Goal: Task Accomplishment & Management: Manage account settings

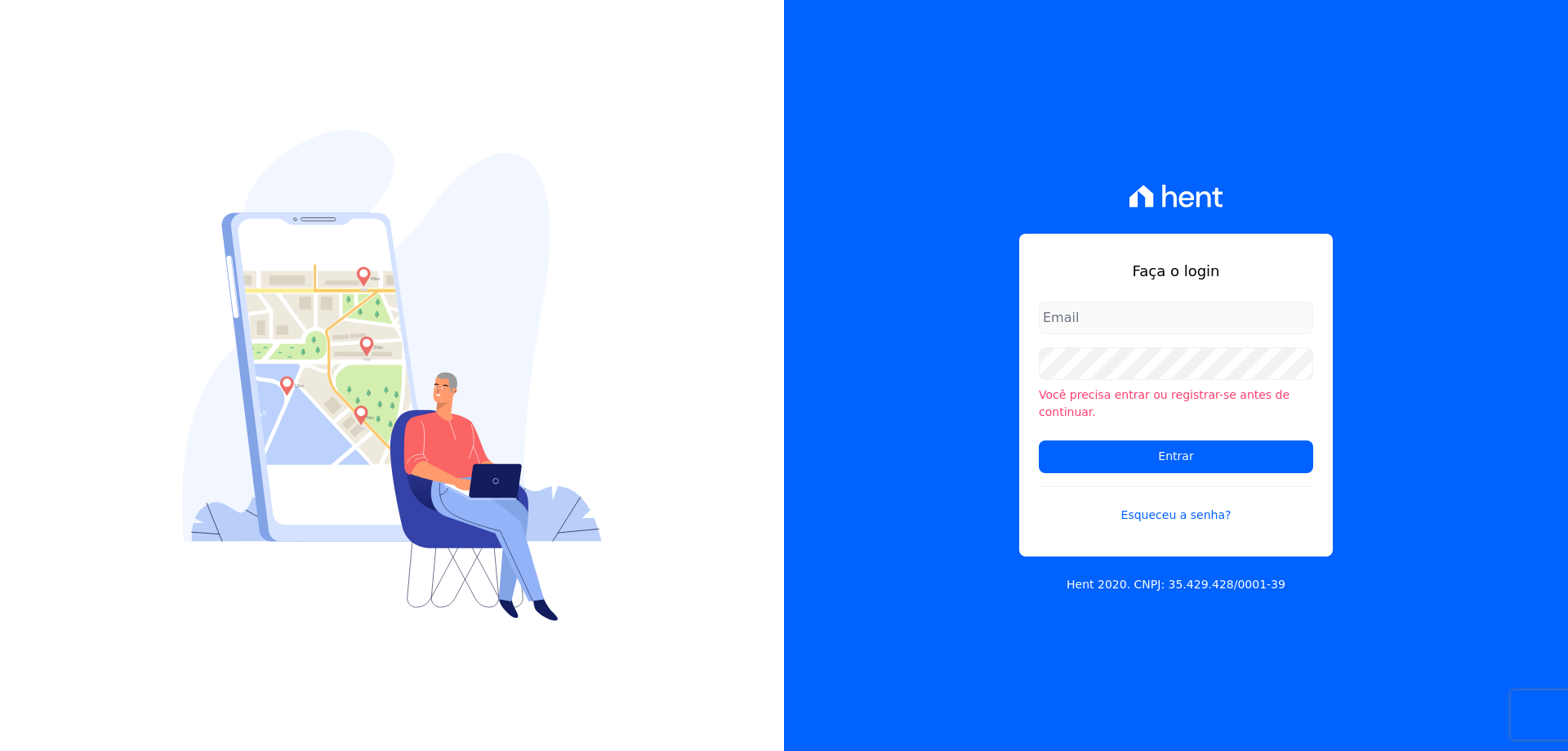
click at [1088, 334] on input "email" at bounding box center [1176, 317] width 274 height 33
click at [1122, 317] on input "email" at bounding box center [1176, 317] width 274 height 33
paste input "[PERSON_NAME][EMAIL_ADDRESS][DOMAIN_NAME]"
type input "[PERSON_NAME][EMAIL_ADDRESS][DOMAIN_NAME]"
click at [1039, 440] on input "Entrar" at bounding box center [1176, 456] width 274 height 33
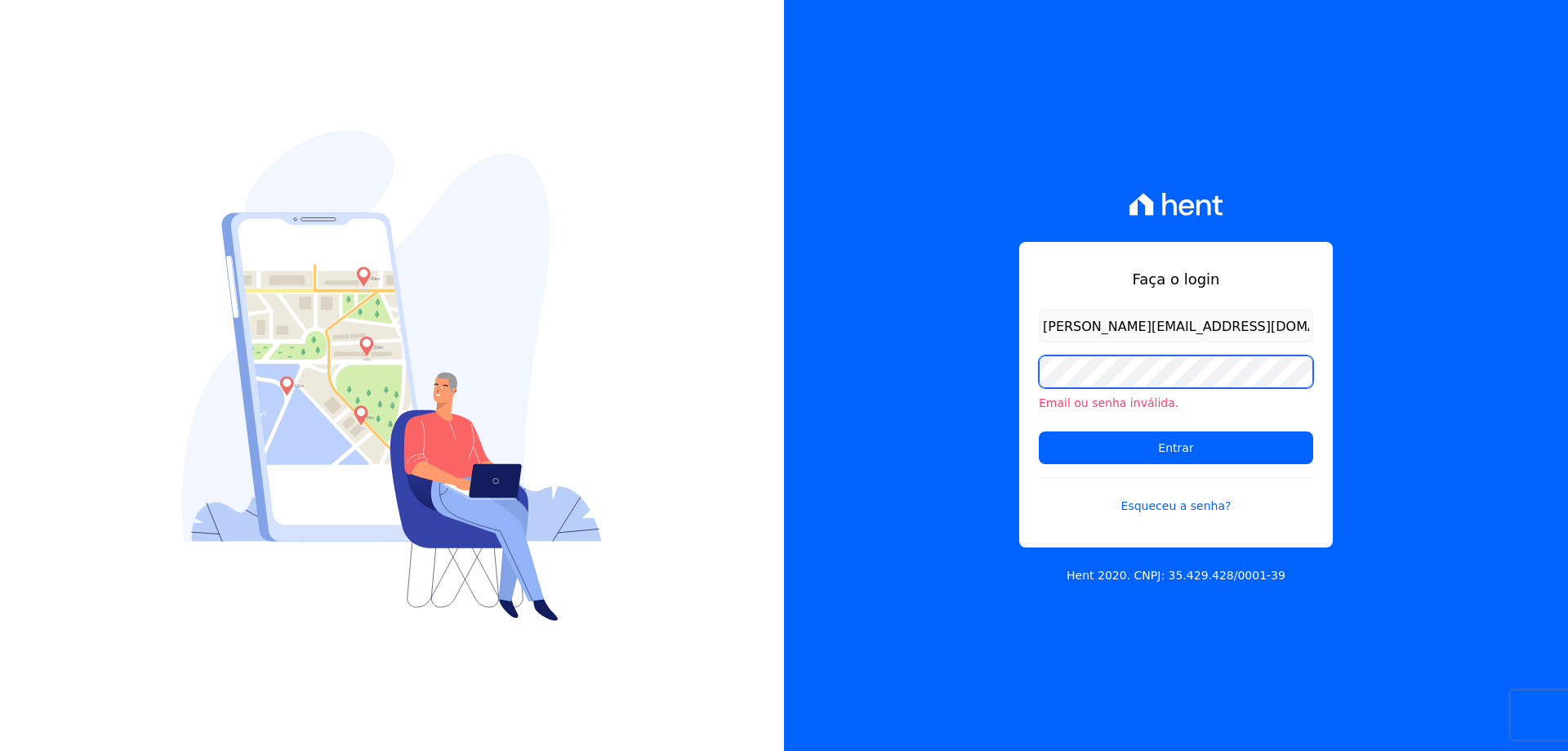
click at [1039, 431] on input "Entrar" at bounding box center [1176, 447] width 274 height 33
